Goal: Transaction & Acquisition: Purchase product/service

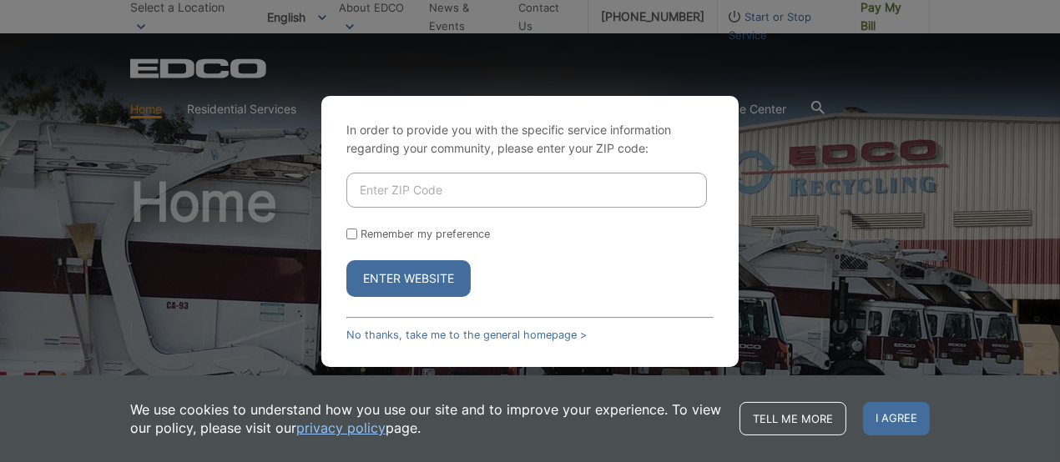
click at [397, 190] on input "Enter ZIP Code" at bounding box center [526, 190] width 361 height 35
type input "91977"
click at [387, 276] on button "Enter Website" at bounding box center [408, 278] width 124 height 37
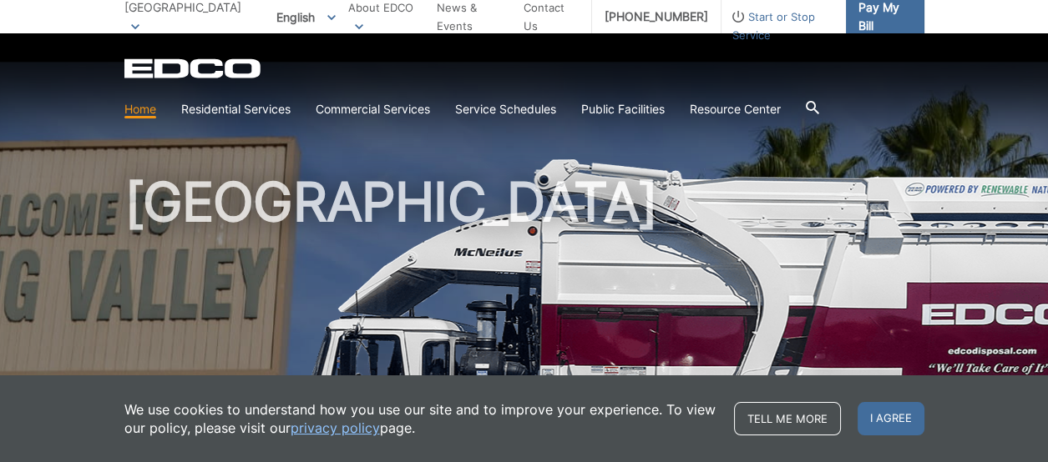
click at [880, 15] on span "Pay My Bill" at bounding box center [884, 16] width 53 height 37
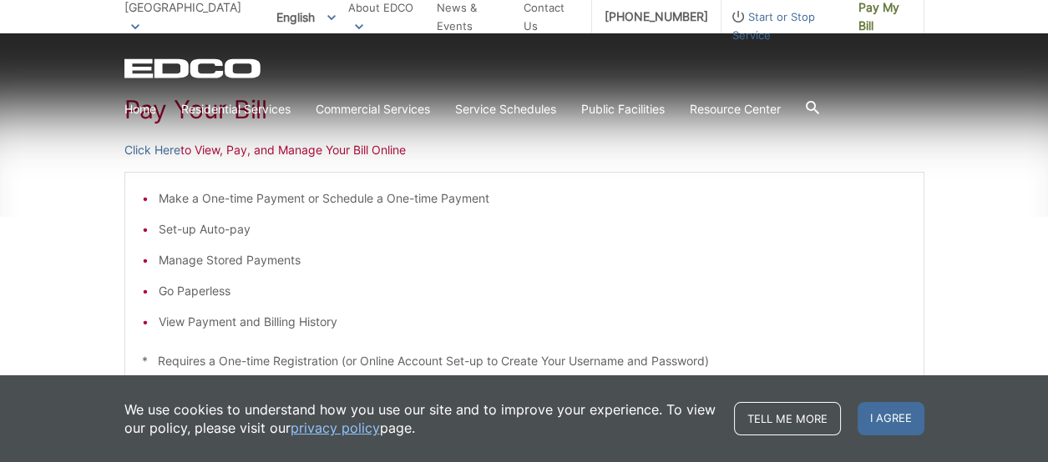
scroll to position [283, 0]
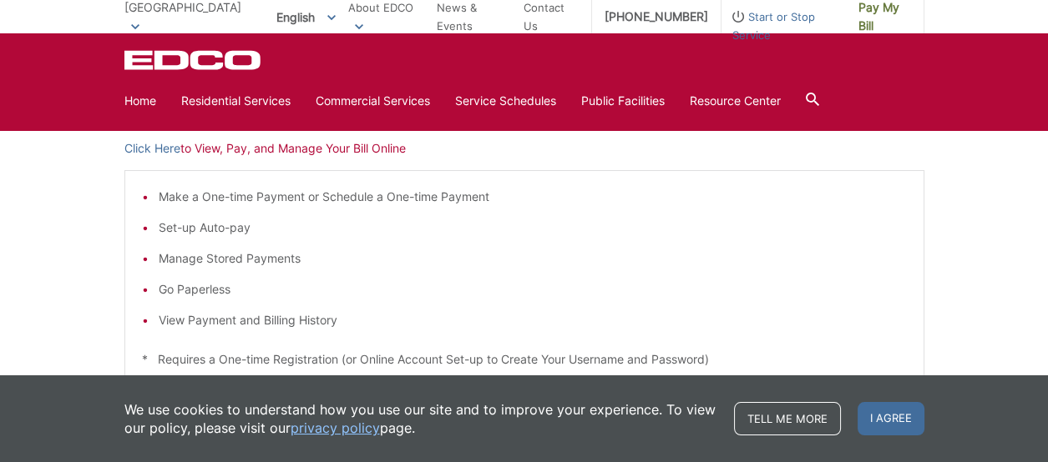
click at [334, 148] on p "Click Here to View, Pay, and Manage Your Bill Online" at bounding box center [524, 148] width 800 height 18
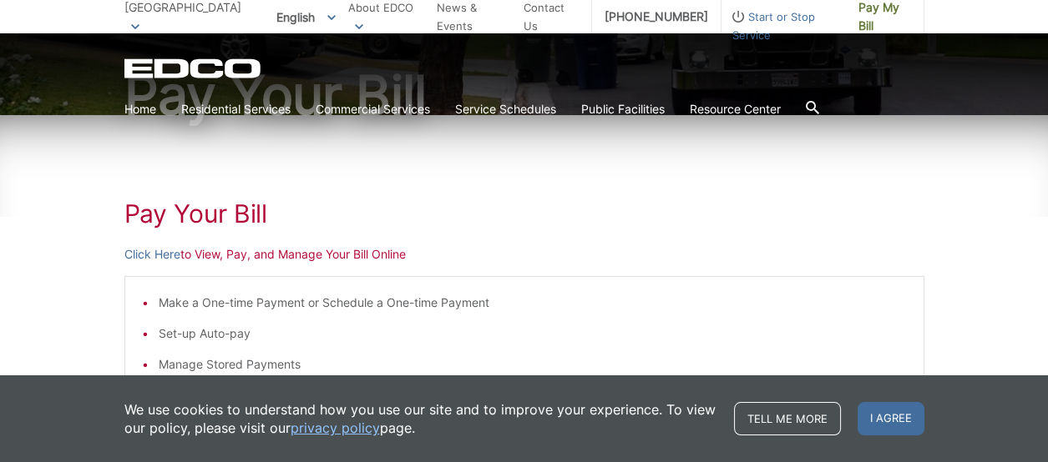
scroll to position [177, 0]
click at [230, 210] on h1 "Pay Your Bill" at bounding box center [524, 214] width 800 height 30
click at [356, 276] on div "Make a One-time Payment or Schedule a One-time Payment Set-up Auto-pay Manage S…" at bounding box center [524, 384] width 800 height 216
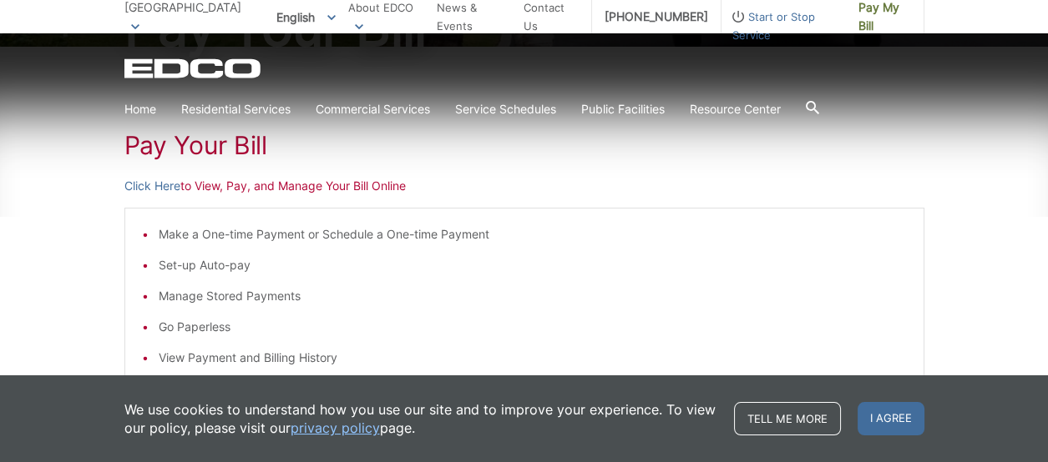
scroll to position [247, 0]
click at [894, 420] on span "I agree" at bounding box center [890, 418] width 67 height 33
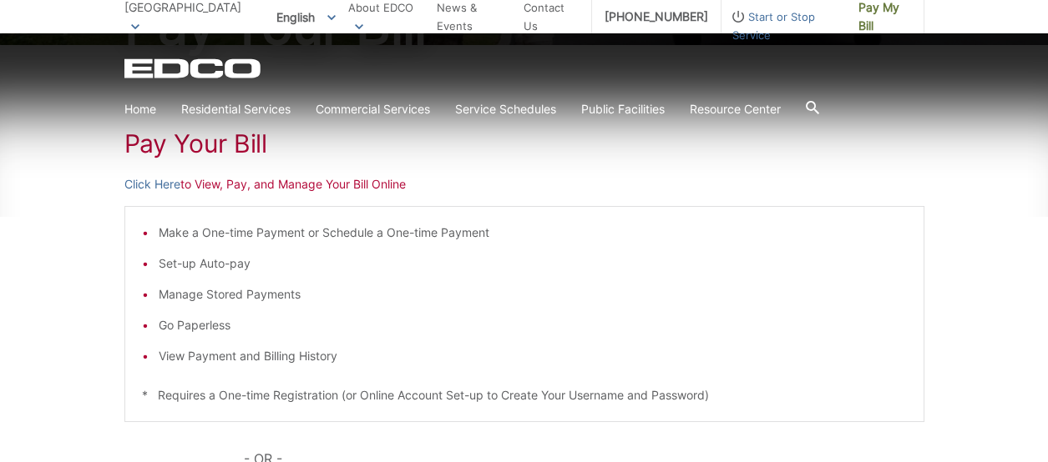
click at [295, 192] on p "Click Here to View, Pay, and Manage Your Bill Online" at bounding box center [524, 184] width 800 height 18
drag, startPoint x: 287, startPoint y: 184, endPoint x: 146, endPoint y: 185, distance: 141.1
click at [146, 185] on p "Click Here to View, Pay, and Manage Your Bill Online" at bounding box center [524, 184] width 800 height 18
click at [146, 185] on link "Click Here" at bounding box center [152, 184] width 56 height 18
